Goal: Transaction & Acquisition: Purchase product/service

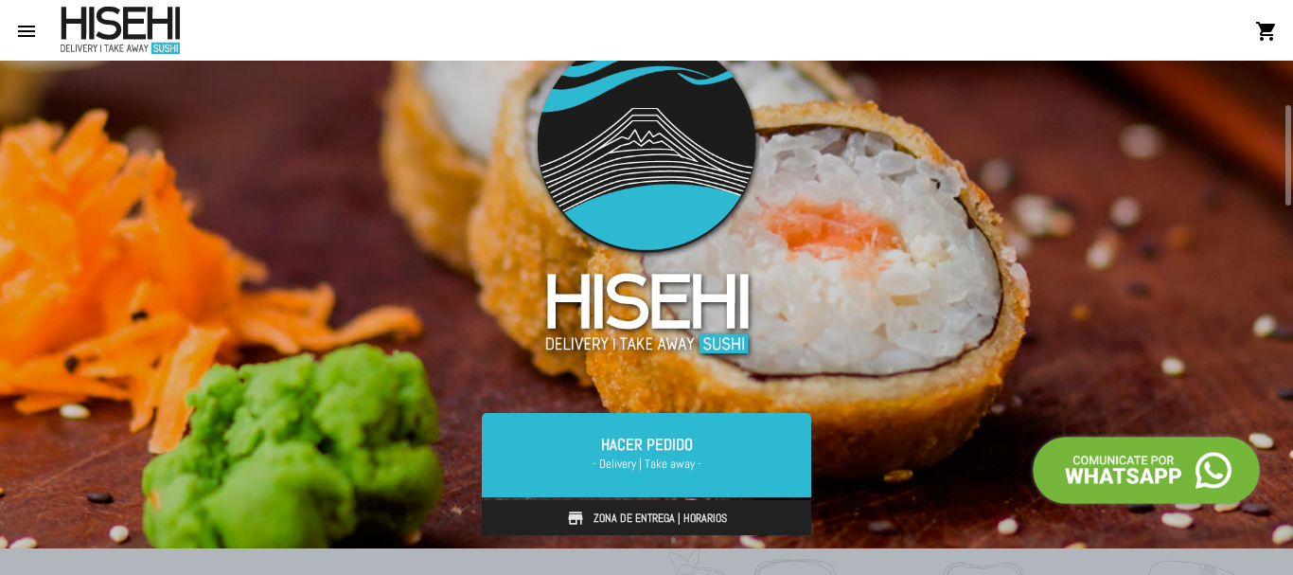
scroll to position [85, 0]
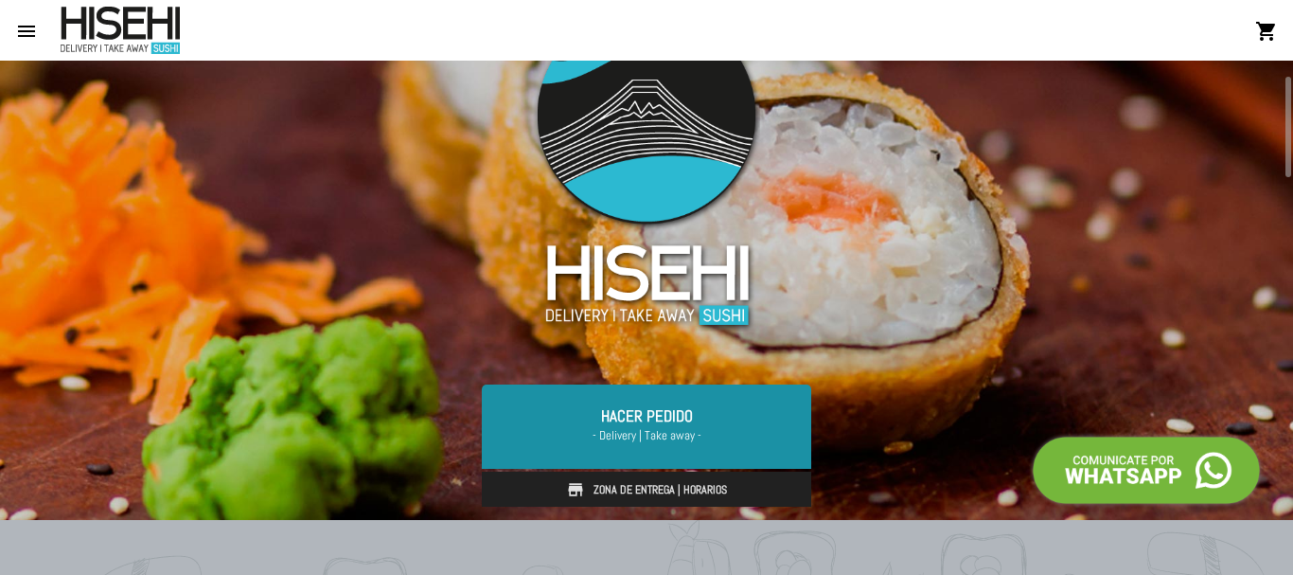
click at [666, 416] on link "Hacer Pedido - Delivery | Take away -" at bounding box center [647, 425] width 330 height 83
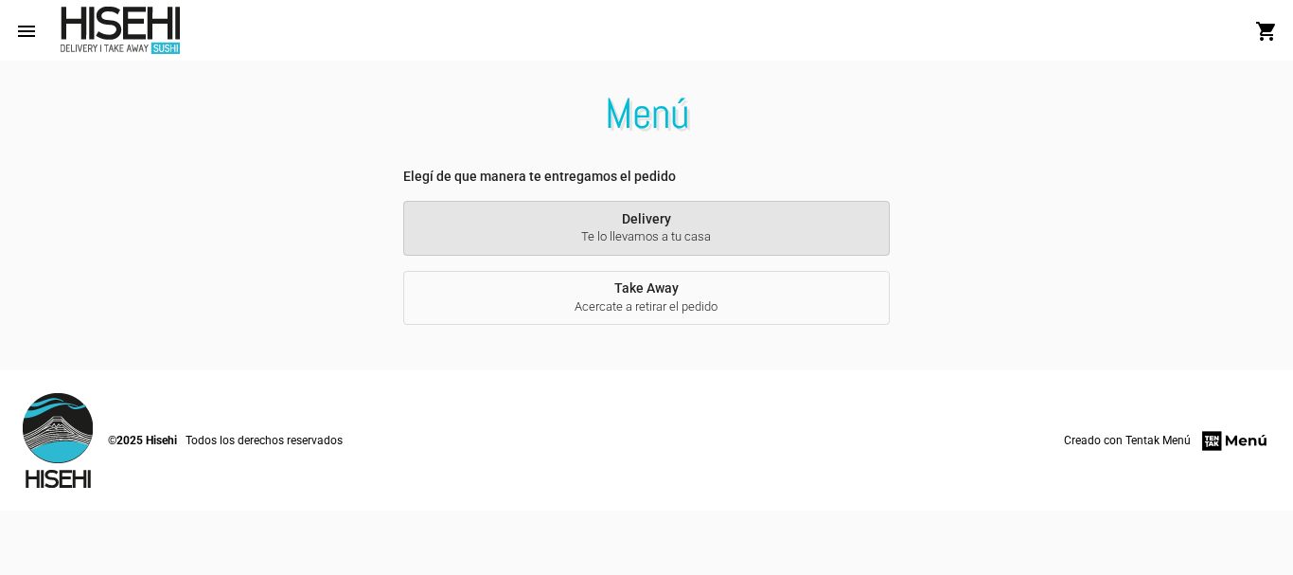
click at [718, 235] on span "Te lo llevamos a tu casa" at bounding box center [647, 236] width 456 height 17
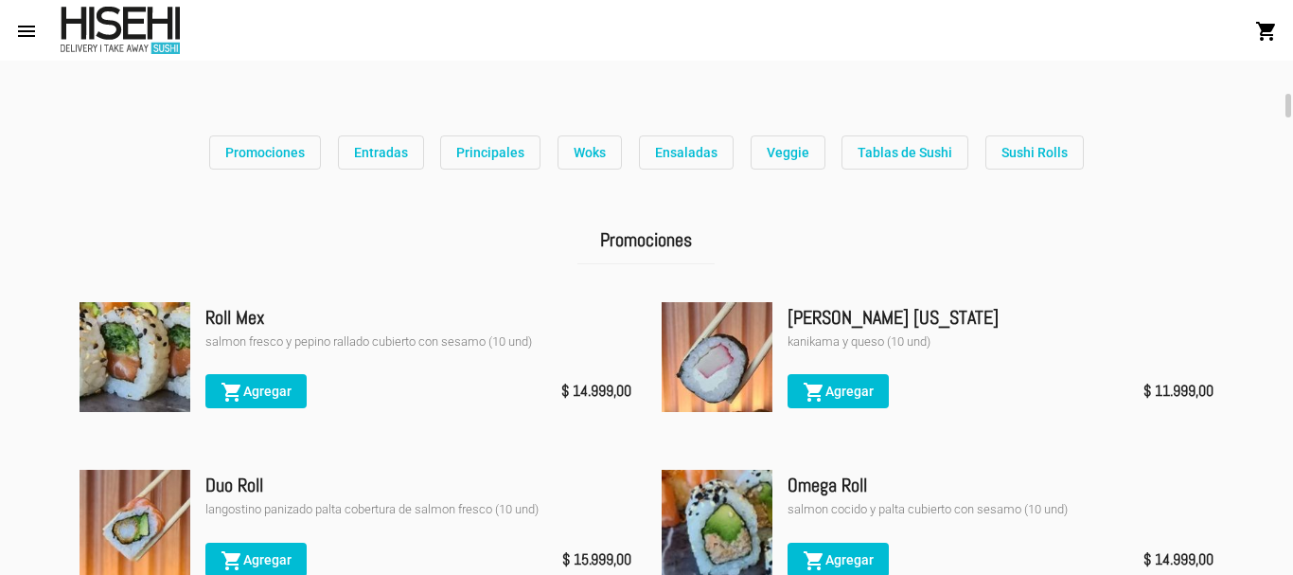
scroll to position [114, 0]
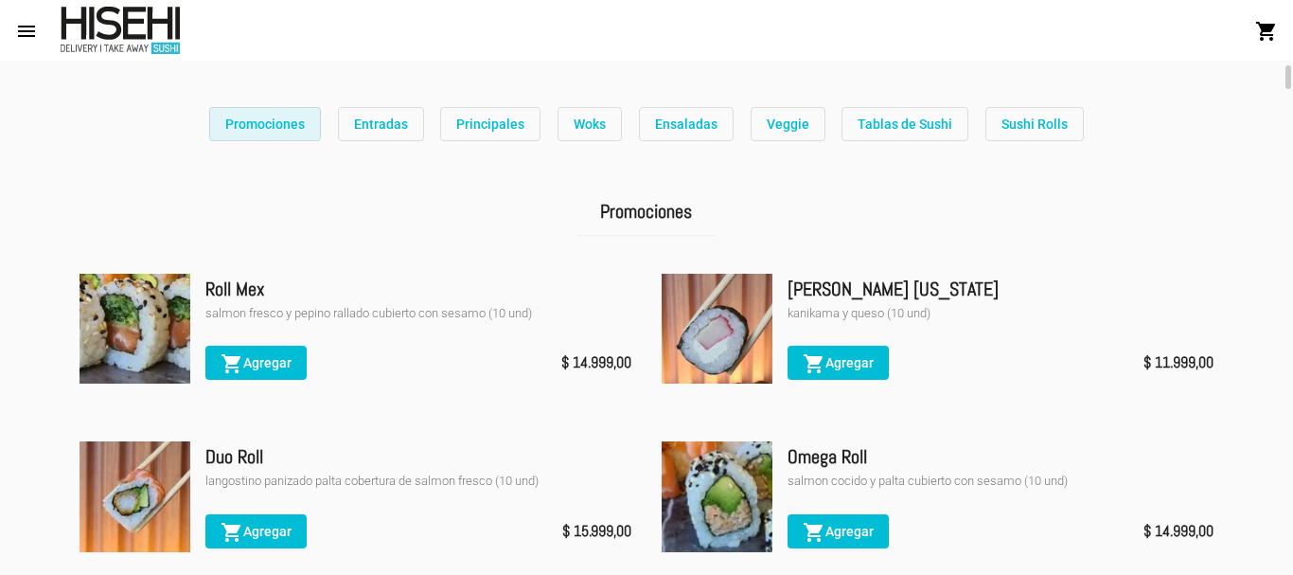
click at [257, 121] on span "Promociones" at bounding box center [265, 123] width 80 height 15
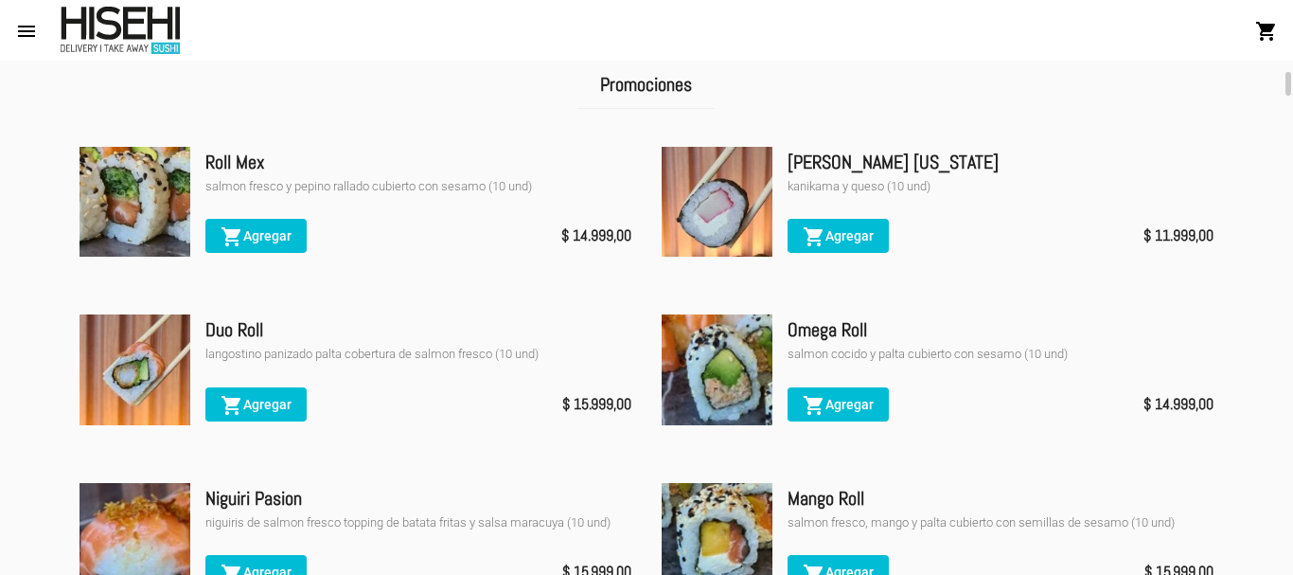
click at [1143, 117] on div "Promociones" at bounding box center [646, 96] width 1164 height 71
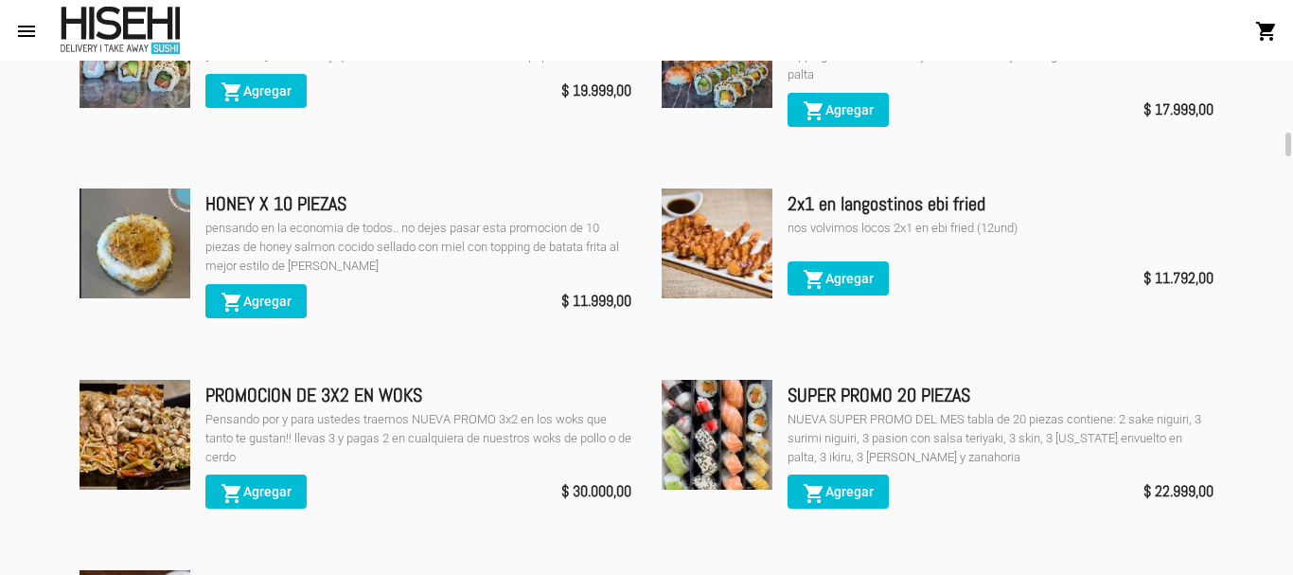
scroll to position [951, 0]
